Goal: Check status

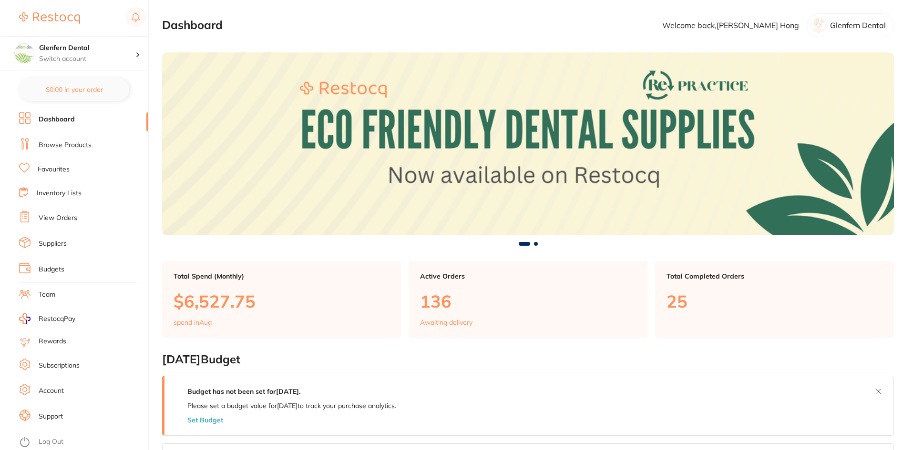
click at [70, 221] on link "View Orders" at bounding box center [58, 219] width 39 height 10
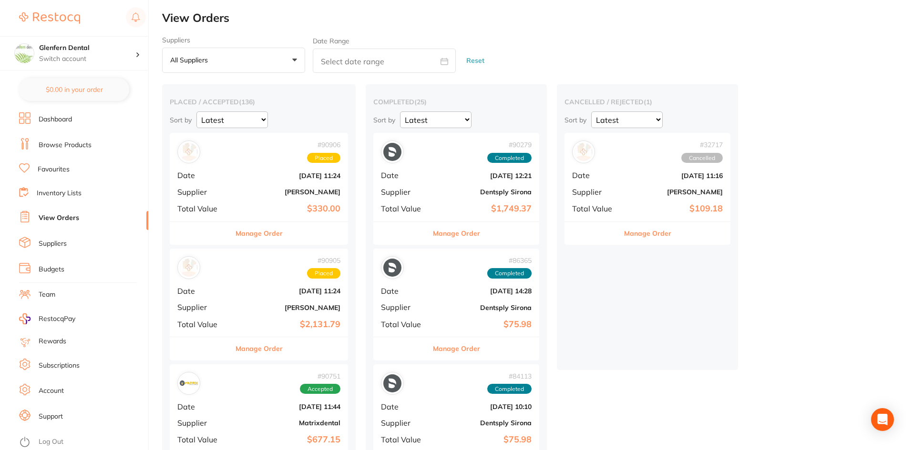
click at [246, 296] on div "# 90905 Placed Date [DATE] 11:24 Supplier [PERSON_NAME] Total Value $2,131.79" at bounding box center [259, 293] width 178 height 88
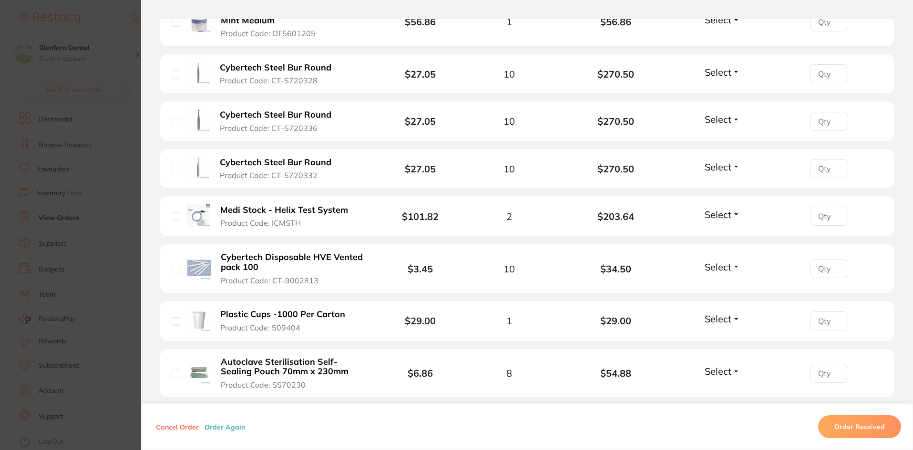
scroll to position [670, 0]
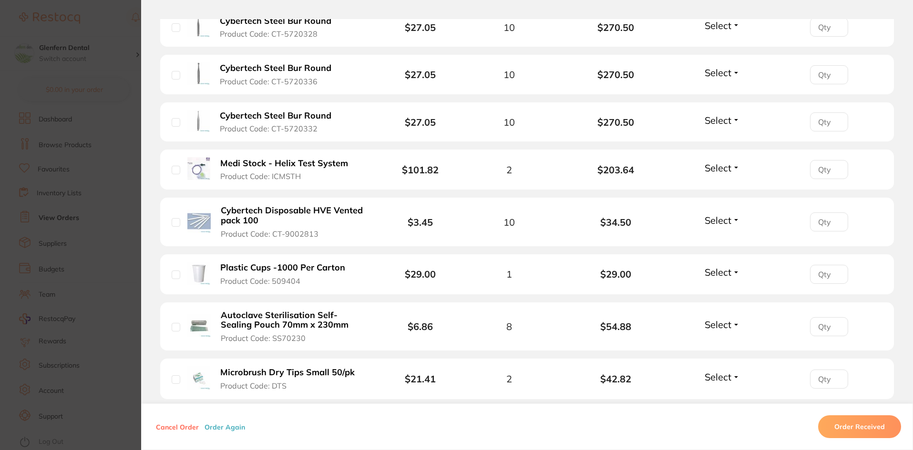
click at [71, 215] on section "Order ID: Restocq- 90905 Order Information Placed Order Order Date [DATE] 11:24…" at bounding box center [456, 225] width 913 height 450
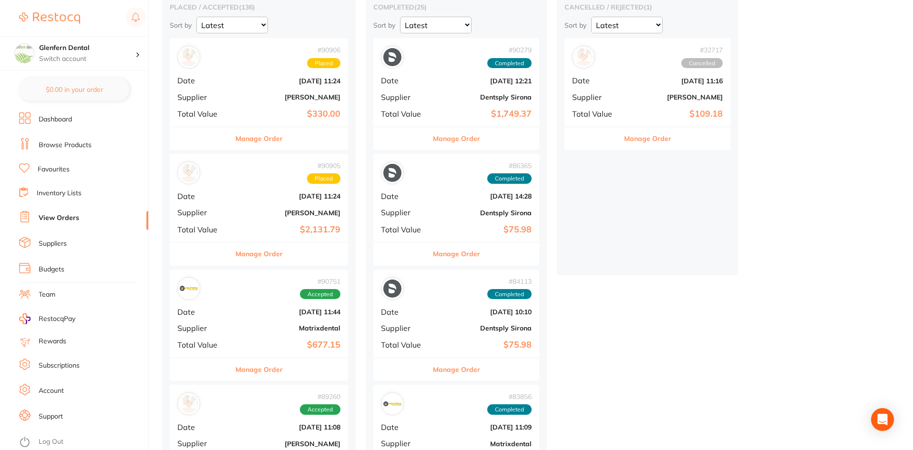
scroll to position [143, 0]
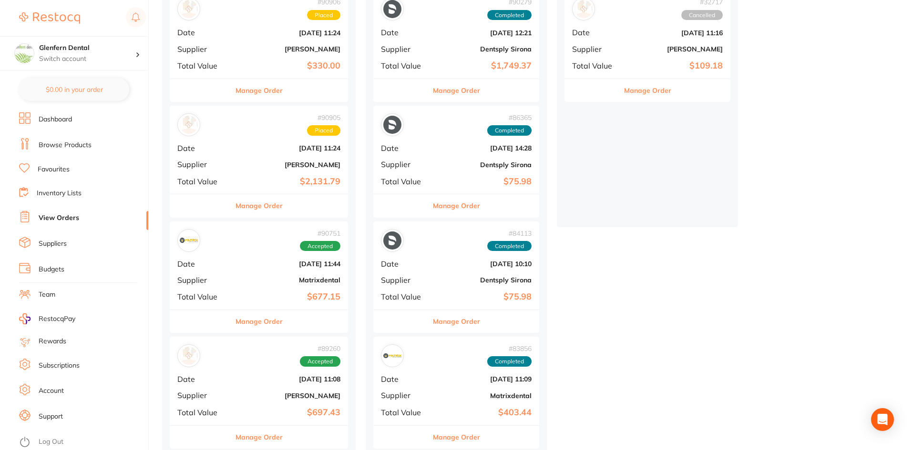
click at [244, 283] on b "Matrixdental" at bounding box center [288, 280] width 103 height 8
